Goal: Find specific page/section: Find specific page/section

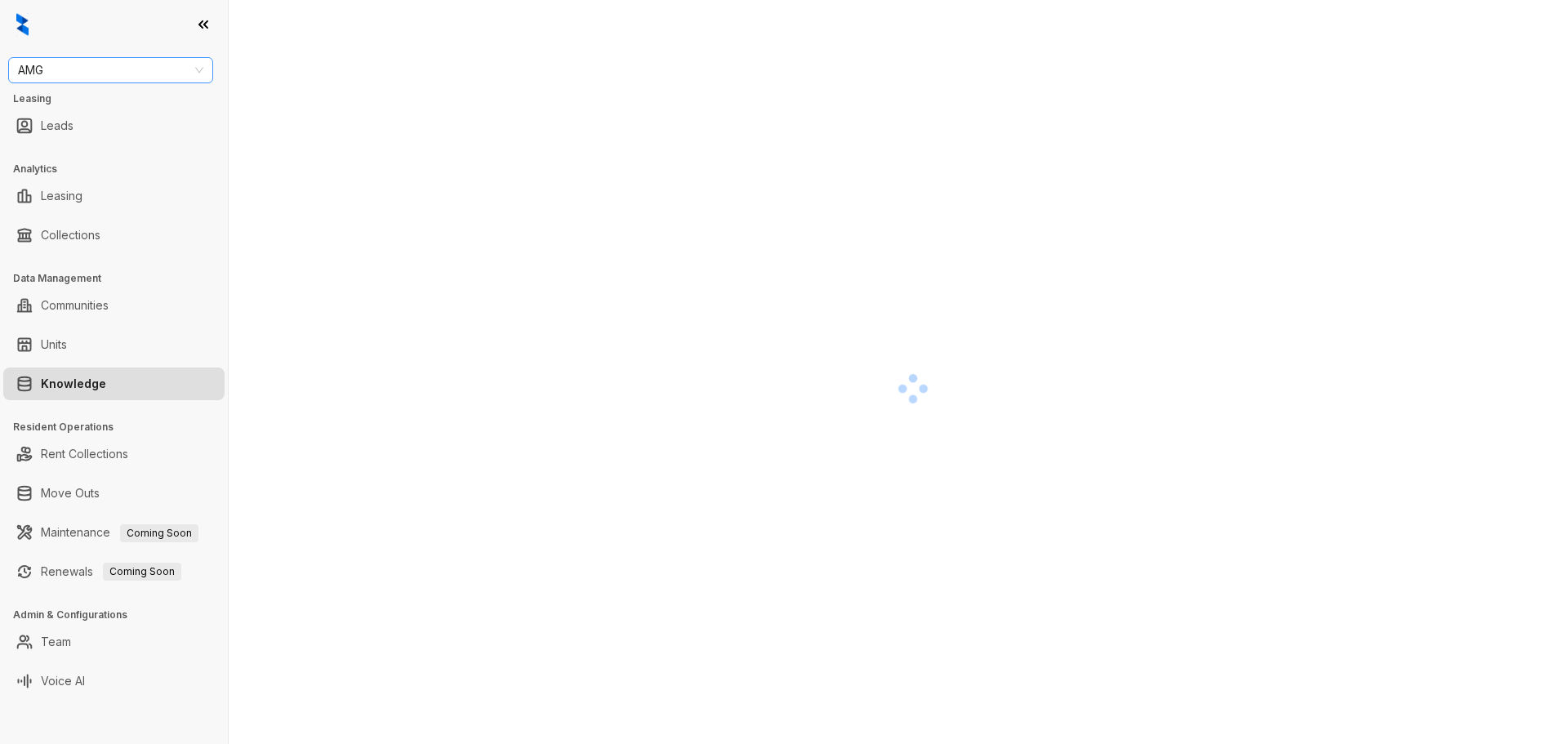
click at [139, 66] on span "AMG" at bounding box center [110, 70] width 185 height 24
type input "****"
click at [179, 109] on div "Case and Associates" at bounding box center [110, 103] width 179 height 18
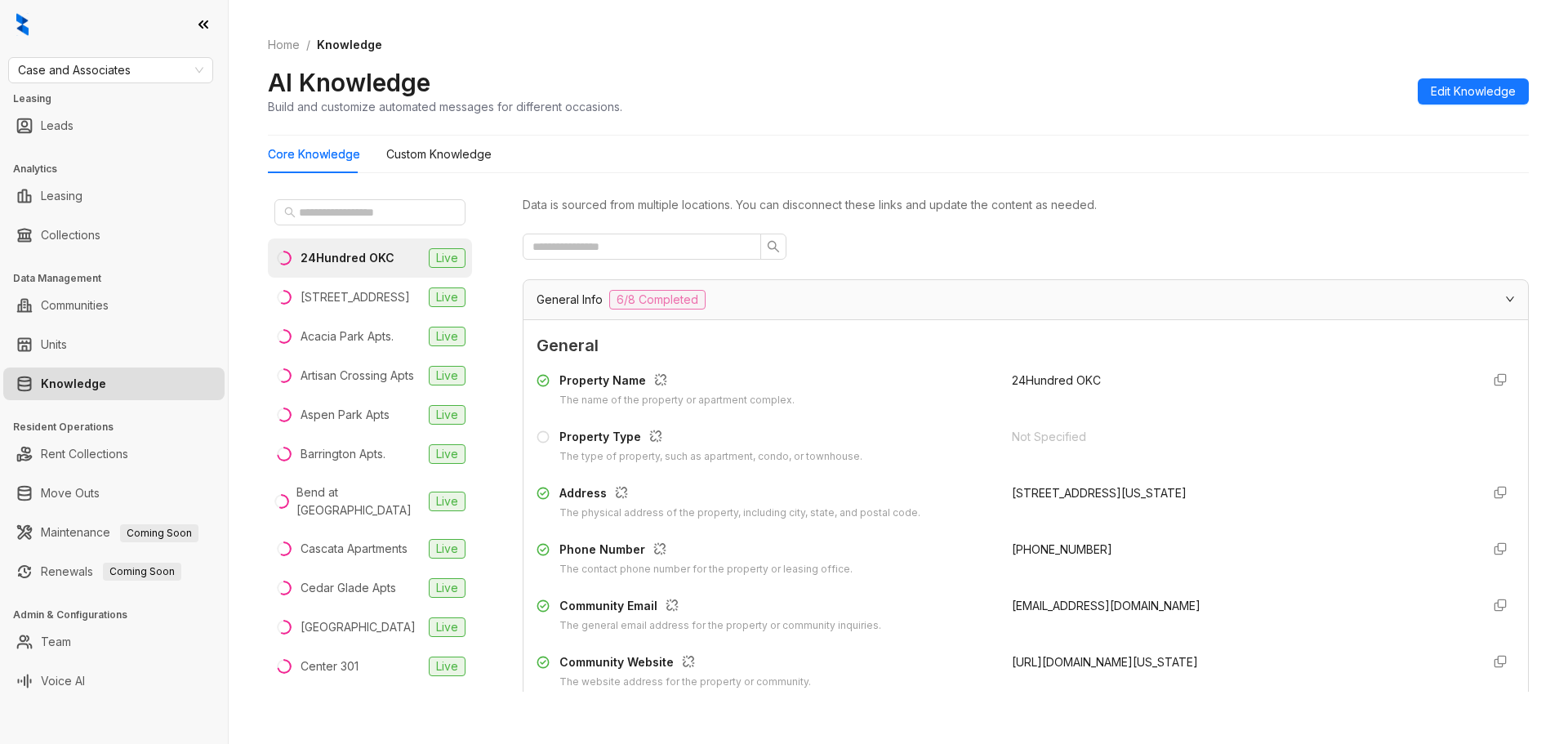
click at [364, 197] on div at bounding box center [370, 211] width 204 height 39
click at [371, 207] on input "text" at bounding box center [371, 212] width 144 height 18
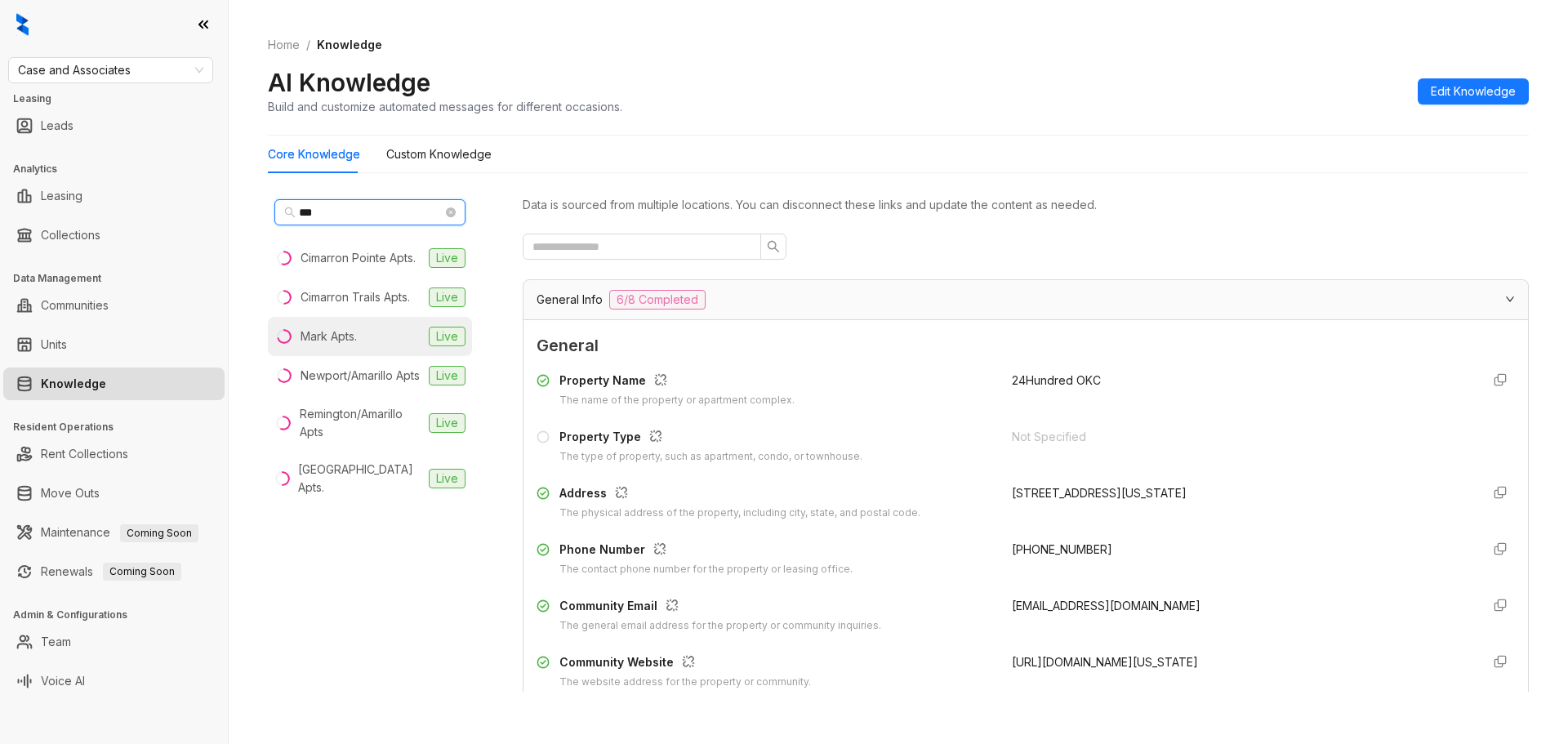
type input "***"
click at [357, 334] on div "Mark Apts." at bounding box center [328, 336] width 56 height 18
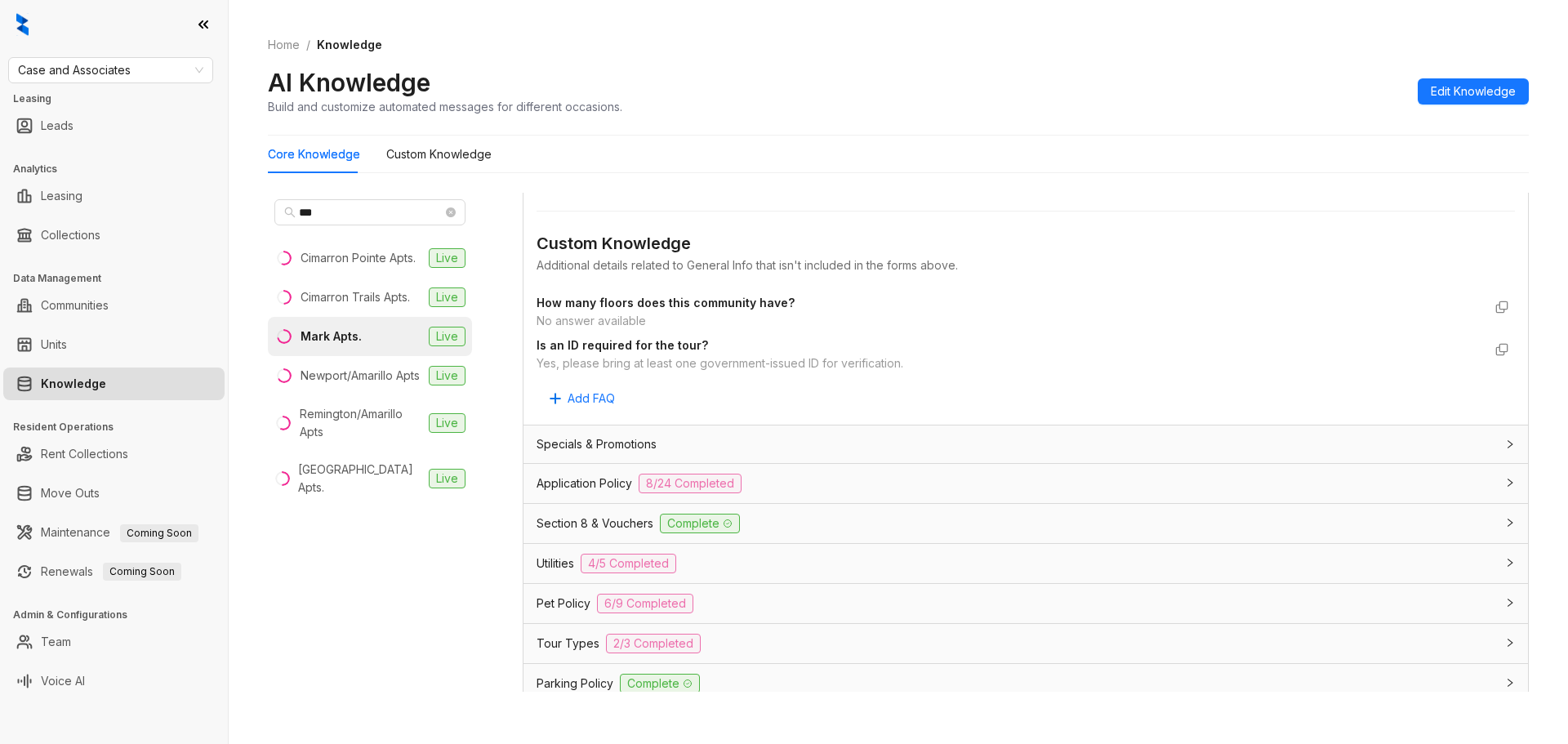
scroll to position [816, 0]
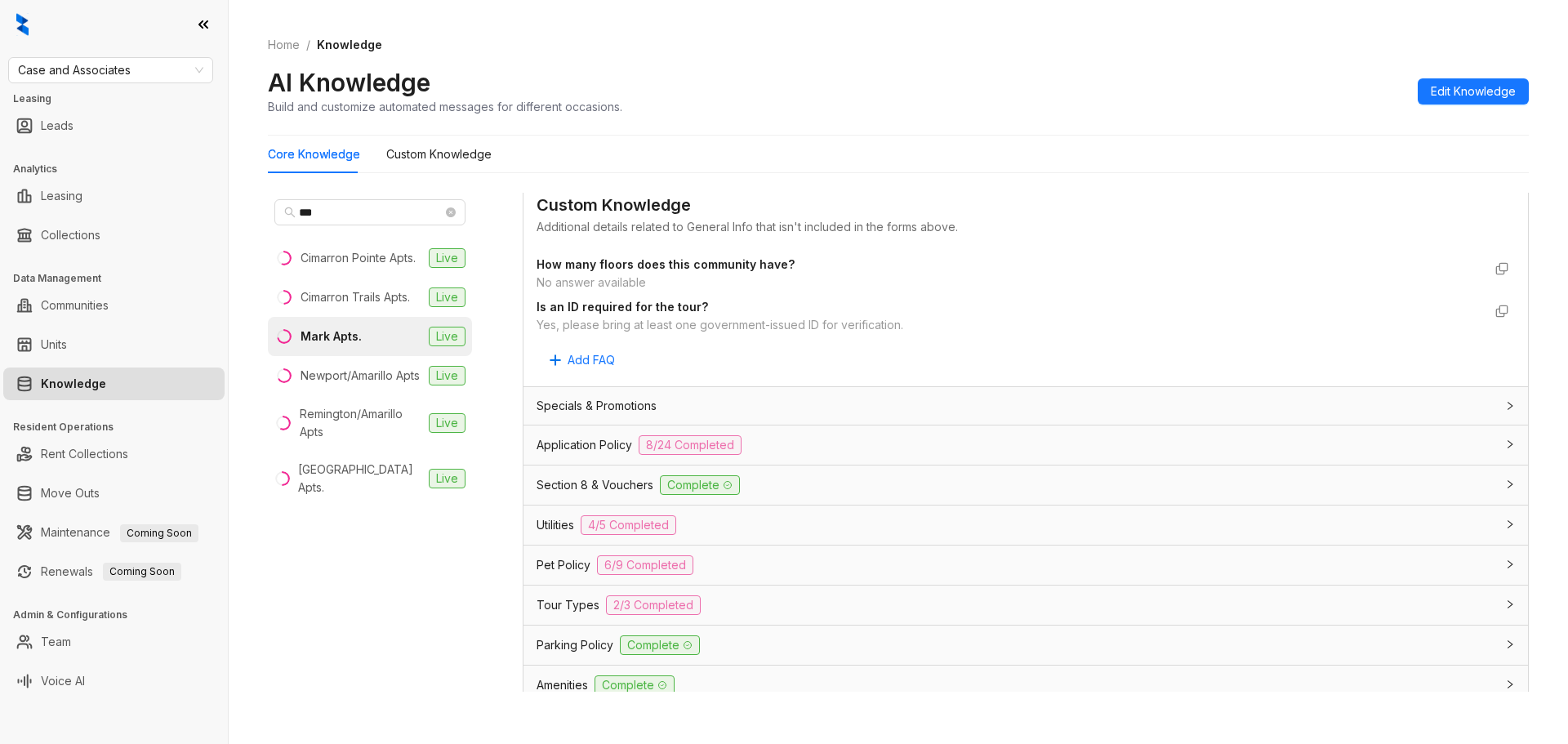
click at [669, 600] on span "2/3 Completed" at bounding box center [654, 604] width 95 height 20
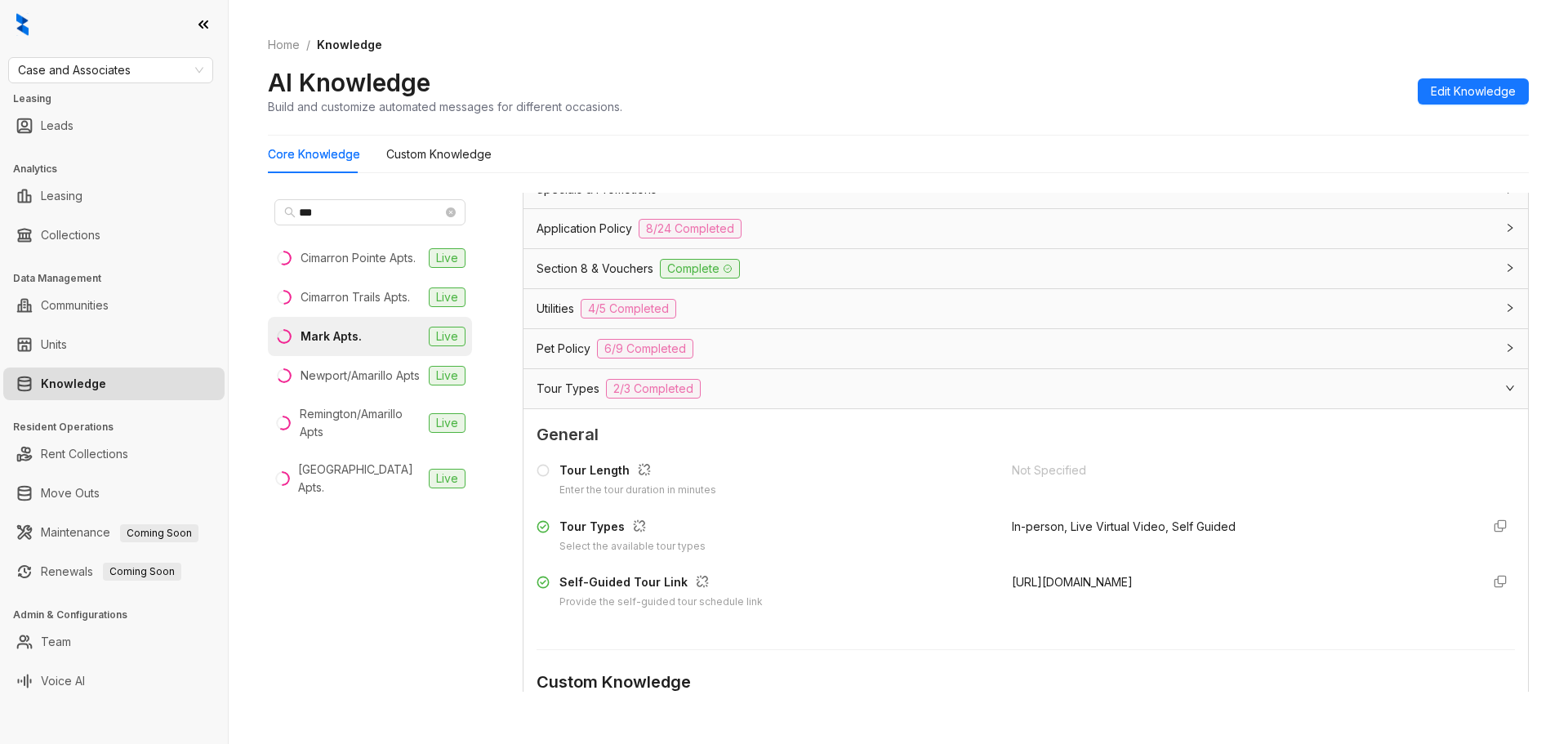
scroll to position [1061, 0]
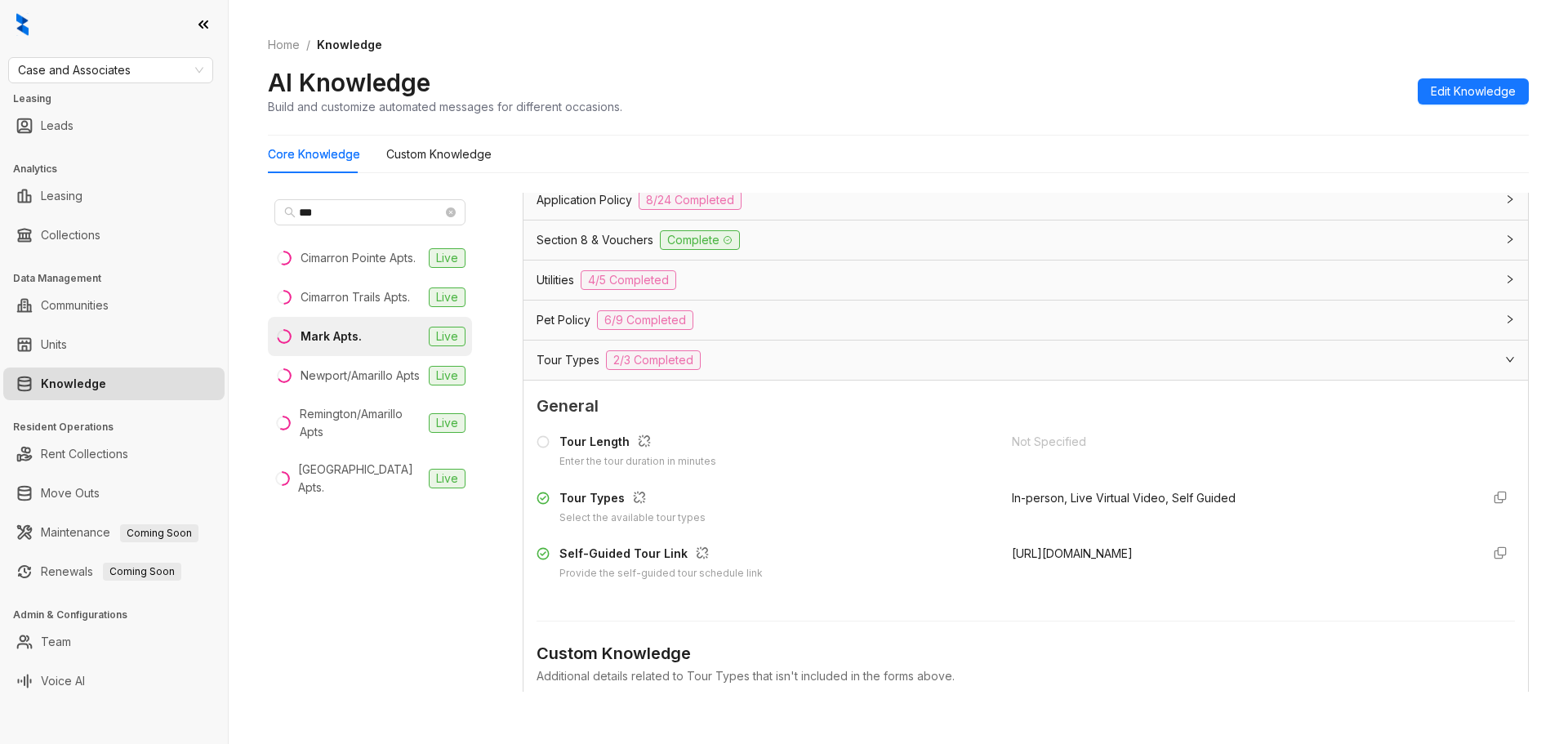
click at [1222, 498] on div "In-person, Live Virtual Video, Self Guided" at bounding box center [1239, 507] width 455 height 37
click at [1222, 498] on span "In-person, Live Virtual Video, Self Guided" at bounding box center [1123, 497] width 223 height 14
copy div "In-person, Live Virtual Video, Self Guided"
